Goal: Find specific page/section: Find specific page/section

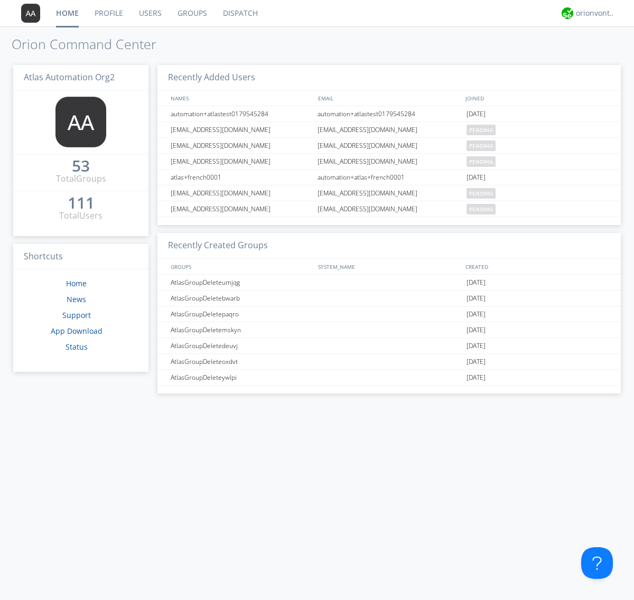
click at [191, 13] on link "Groups" at bounding box center [192, 13] width 45 height 26
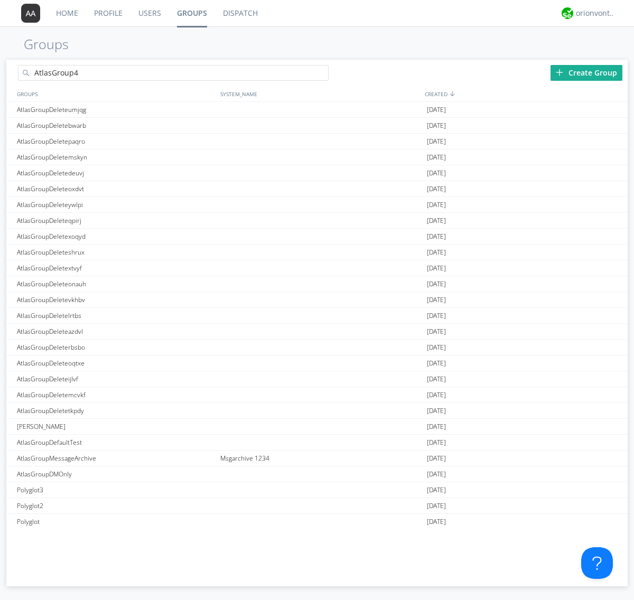
type input "AtlasGroup4"
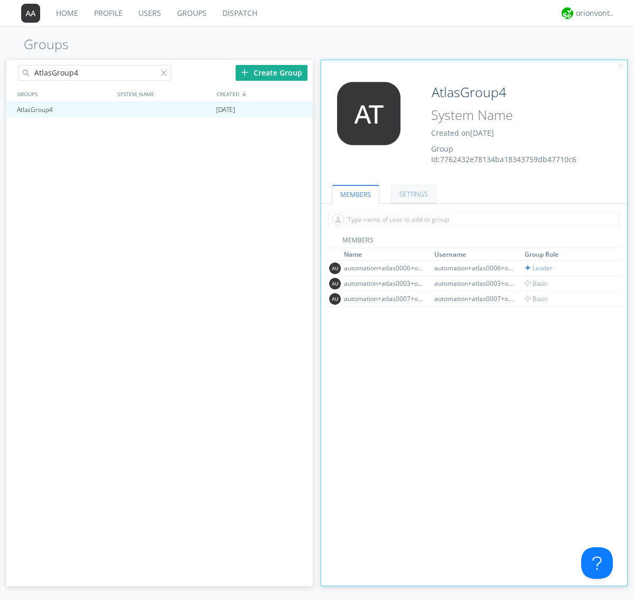
click at [412, 194] on link "SETTINGS" at bounding box center [413, 194] width 45 height 18
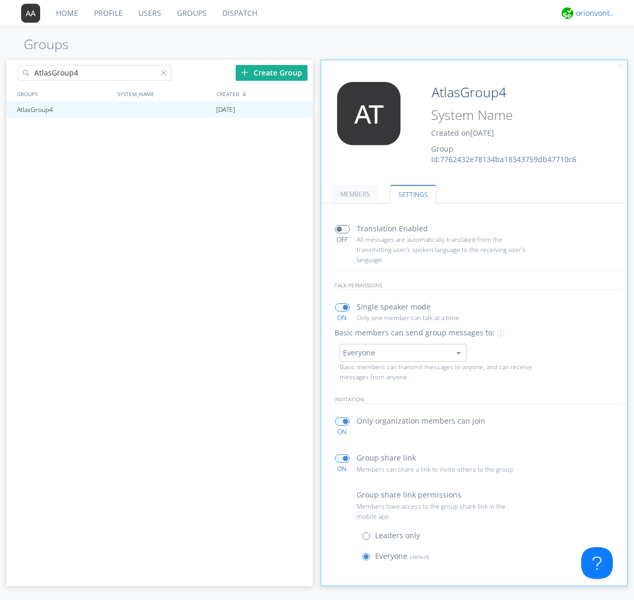
click at [593, 13] on div "orionvontas+atlas+automation+org2" at bounding box center [596, 13] width 40 height 11
